Goal: Task Accomplishment & Management: Complete application form

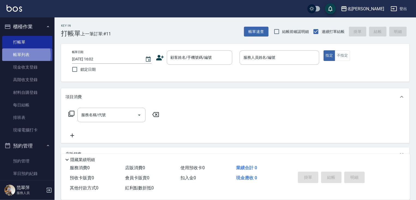
click at [17, 55] on link "帳單列表" at bounding box center [27, 55] width 50 height 13
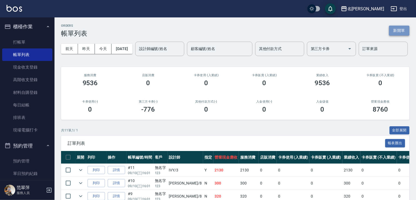
click at [397, 30] on button "新開單" at bounding box center [399, 31] width 20 height 10
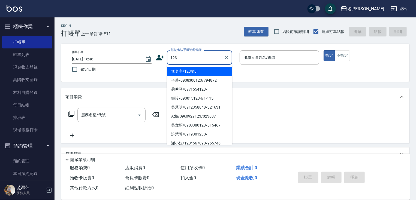
click at [200, 70] on li "無名字/123/null" at bounding box center [199, 71] width 65 height 9
type input "無名字/123/null"
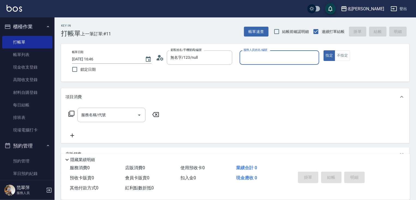
click at [257, 59] on input "服務人員姓名/編號" at bounding box center [279, 58] width 75 height 10
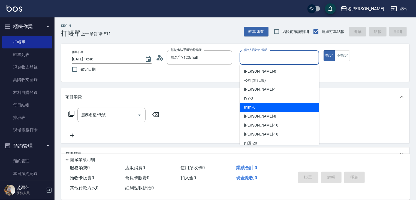
click at [263, 104] on div "mimi -6" at bounding box center [280, 107] width 80 height 9
type input "mimi-6"
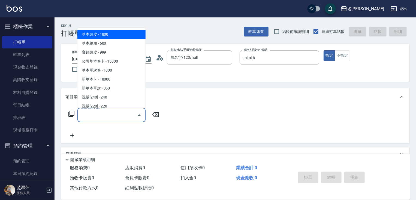
click at [98, 115] on input "服務名稱/代號" at bounding box center [107, 115] width 55 height 10
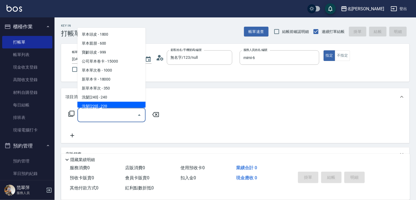
click at [95, 116] on input "服務名稱/代號" at bounding box center [107, 115] width 55 height 10
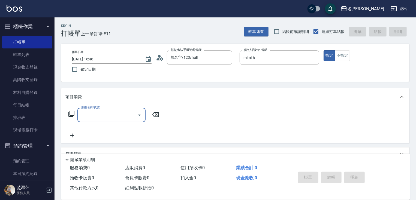
click at [95, 116] on input "服務名稱/代號" at bounding box center [107, 115] width 55 height 10
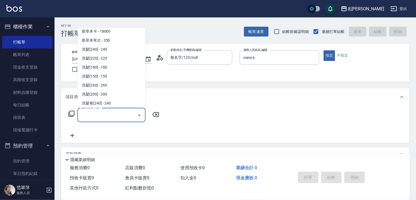
scroll to position [54, 0]
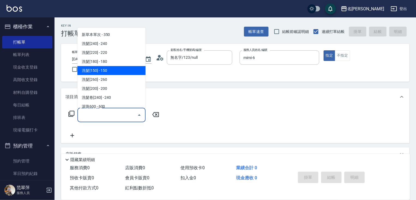
click at [101, 71] on span "洗髮[150] - 150" at bounding box center [111, 70] width 68 height 9
type input "洗髮[150](203)"
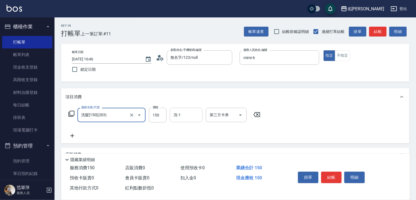
click at [184, 121] on div "洗-1" at bounding box center [186, 115] width 33 height 14
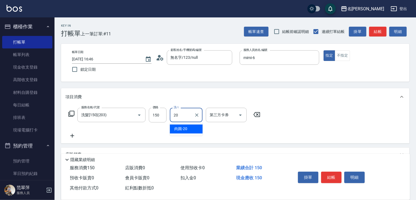
type input "肉圓-20"
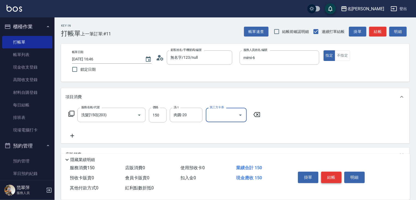
click at [335, 175] on button "結帳" at bounding box center [331, 177] width 20 height 11
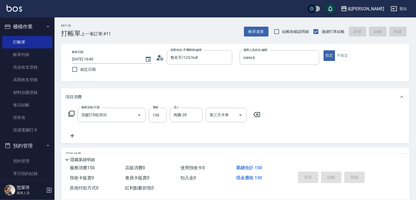
type input "[DATE] 16:47"
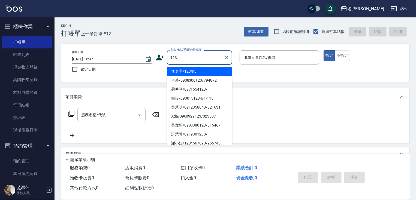
click at [194, 72] on li "無名字/123/null" at bounding box center [199, 71] width 65 height 9
type input "無名字/123/null"
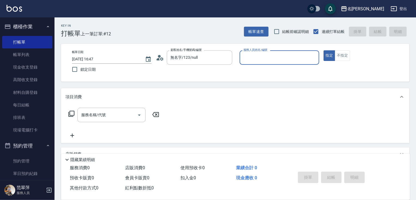
click at [244, 61] on input "服務人員姓名/編號" at bounding box center [279, 58] width 75 height 10
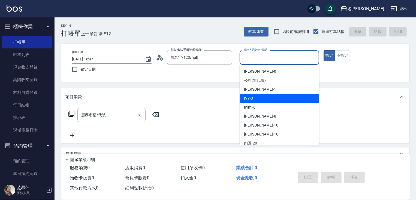
click at [260, 100] on div "IVY -3" at bounding box center [280, 98] width 80 height 9
type input "IVY-3"
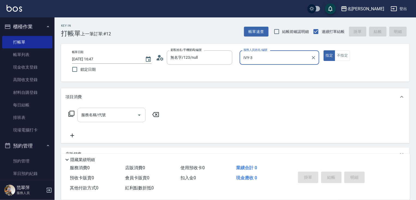
click at [118, 115] on input "服務名稱/代號" at bounding box center [107, 115] width 55 height 10
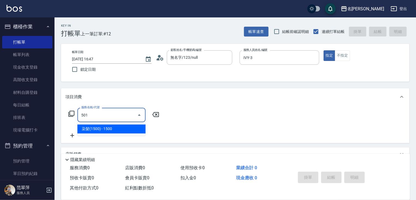
type input "染髮(1500)(501)"
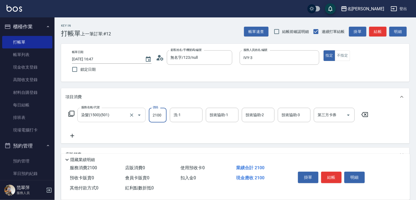
type input "2100"
type input "IVY-3"
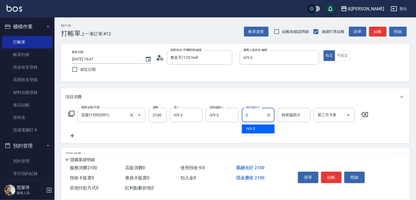
type input "IVY-3"
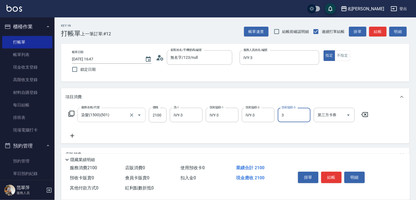
type input "IVY-3"
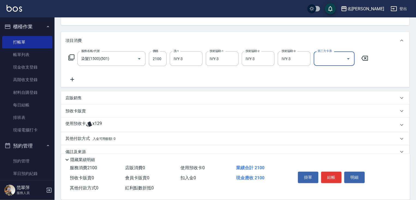
scroll to position [67, 0]
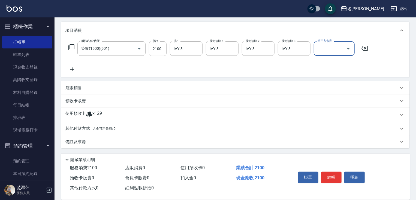
click at [88, 129] on p "其他付款方式 入金可用餘額: 0" at bounding box center [90, 129] width 50 height 6
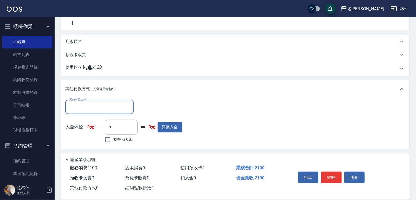
scroll to position [121, 0]
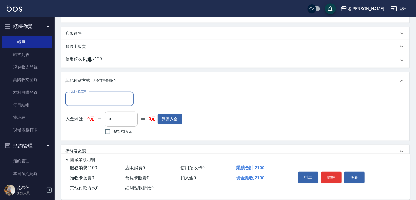
click at [105, 99] on input "其他付款方式" at bounding box center [99, 99] width 63 height 10
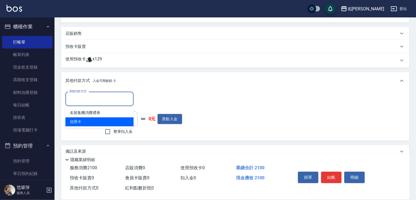
click at [97, 118] on span "信用卡" at bounding box center [99, 122] width 68 height 9
type input "信用卡"
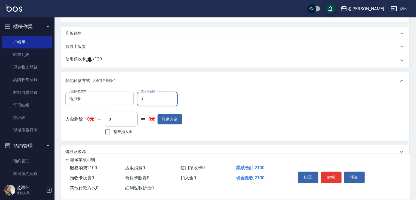
click at [140, 99] on input "0" at bounding box center [157, 99] width 41 height 15
type input "2100"
click at [335, 175] on button "結帳" at bounding box center [331, 177] width 20 height 11
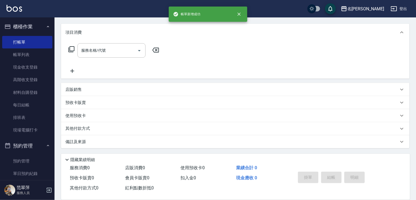
scroll to position [0, 0]
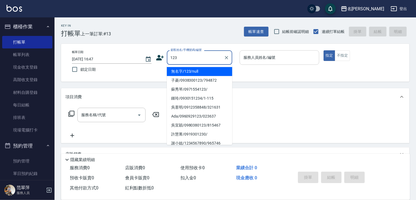
type input "123"
click at [281, 56] on input "服務人員姓名/編號" at bounding box center [279, 58] width 75 height 10
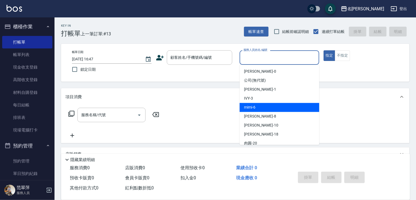
click at [258, 111] on div "mimi -6" at bounding box center [280, 107] width 80 height 9
type input "mimi-6"
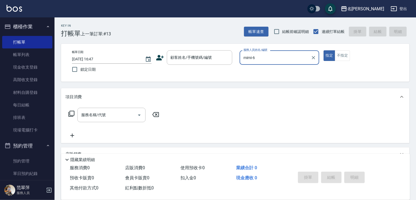
click at [72, 112] on icon at bounding box center [71, 114] width 7 height 7
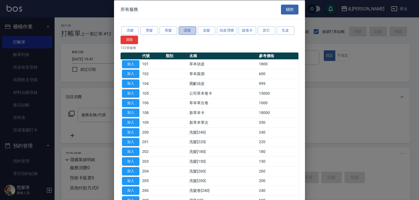
click at [189, 32] on button "護髮" at bounding box center [187, 30] width 17 height 8
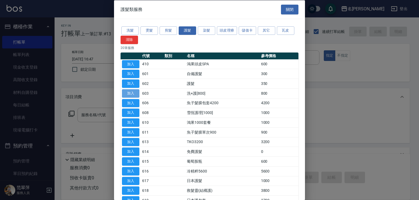
click at [129, 93] on button "加入" at bounding box center [130, 93] width 17 height 8
type input "洗+護[800](603)"
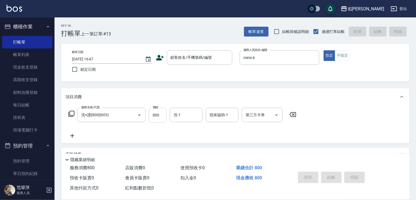
click at [157, 114] on input "800" at bounding box center [158, 115] width 18 height 15
type input "0"
type input "鴨肉-23"
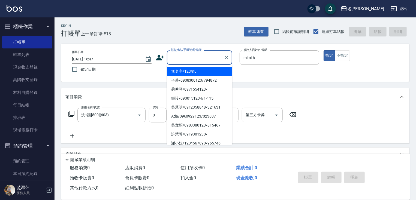
click at [191, 58] on input "顧客姓名/手機號碼/編號" at bounding box center [195, 58] width 52 height 10
click at [187, 73] on li "無名字/123/null" at bounding box center [199, 71] width 65 height 9
type input "無名字/123/null"
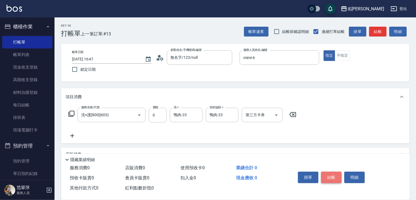
click at [330, 175] on button "結帳" at bounding box center [331, 177] width 20 height 11
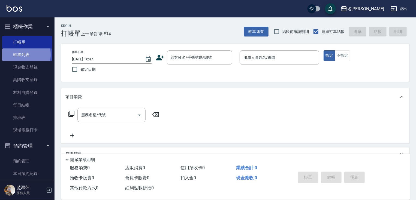
click at [23, 55] on link "帳單列表" at bounding box center [27, 55] width 50 height 13
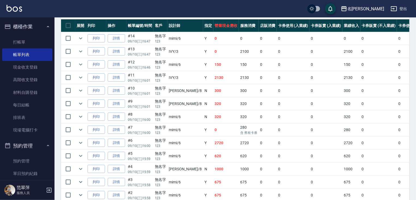
scroll to position [141, 0]
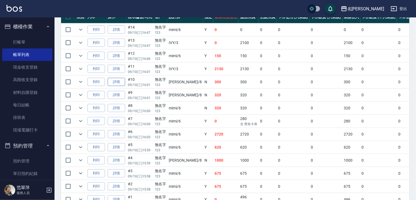
click at [118, 86] on link "詳情" at bounding box center [116, 82] width 17 height 8
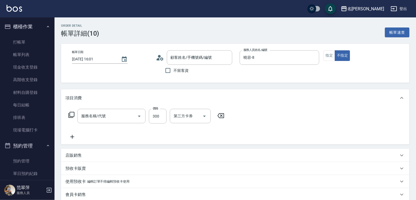
type input "[DATE] 16:01"
type input "曉容-8"
type input "無名字/123/null"
type input "洗髮300(233)"
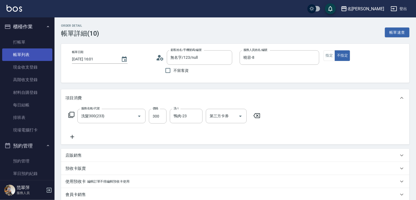
click at [20, 54] on link "帳單列表" at bounding box center [27, 55] width 50 height 13
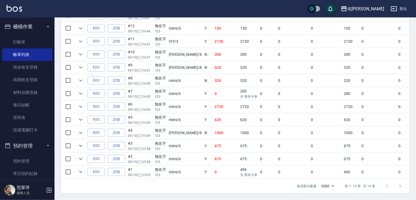
scroll to position [175, 0]
click at [18, 39] on link "打帳單" at bounding box center [27, 42] width 50 height 13
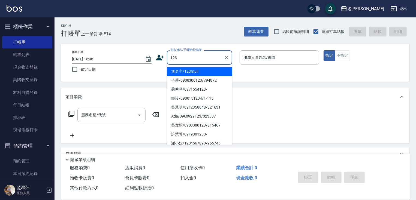
click at [205, 72] on li "無名字/123/null" at bounding box center [199, 71] width 65 height 9
type input "無名字/123/null"
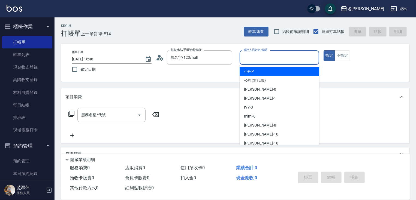
click at [253, 59] on input "服務人員姓名/編號" at bounding box center [279, 58] width 75 height 10
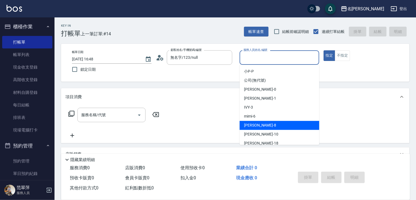
click at [259, 124] on div "曉容 -8" at bounding box center [280, 125] width 80 height 9
type input "曉容-8"
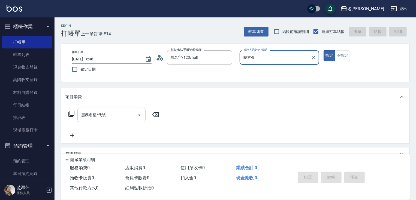
click at [104, 115] on input "服務名稱/代號" at bounding box center [107, 115] width 55 height 10
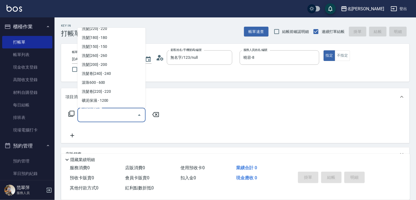
scroll to position [81, 0]
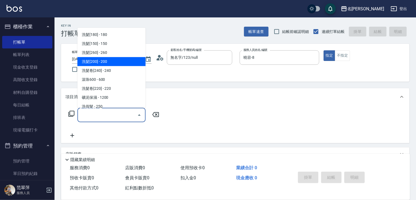
click at [117, 60] on span "洗髮[200] - 200" at bounding box center [111, 61] width 68 height 9
type input "洗髮[200](205)"
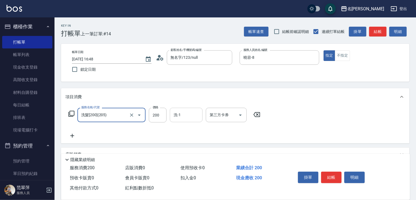
click at [191, 118] on input "洗-1" at bounding box center [186, 115] width 28 height 10
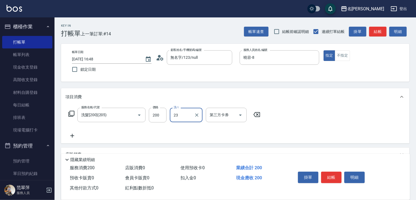
type input "鴨肉-23"
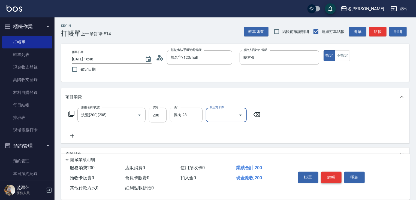
click at [329, 176] on button "結帳" at bounding box center [331, 177] width 20 height 11
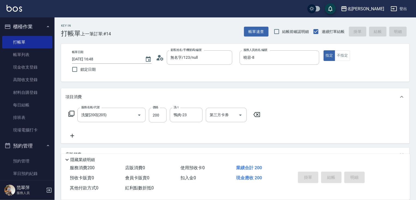
type input "[DATE] 16:54"
